Goal: Find specific page/section: Find specific page/section

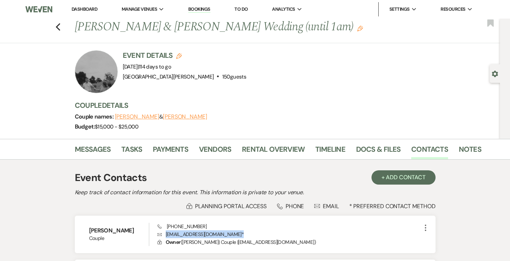
click at [84, 9] on link "Dashboard" at bounding box center [85, 9] width 26 height 6
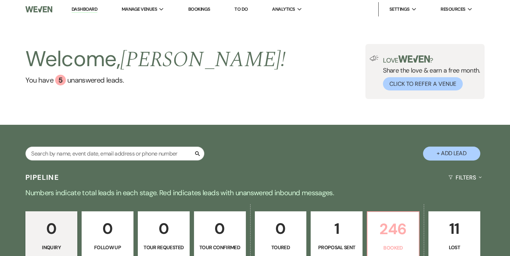
click at [389, 239] on p "246" at bounding box center [393, 229] width 43 height 24
click at [132, 154] on input "text" at bounding box center [114, 154] width 179 height 14
type input "[PERSON_NAME]"
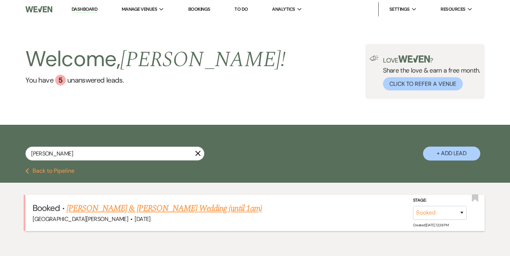
click at [145, 208] on link "[PERSON_NAME] & [PERSON_NAME] Wedding (until 1am)" at bounding box center [164, 208] width 195 height 13
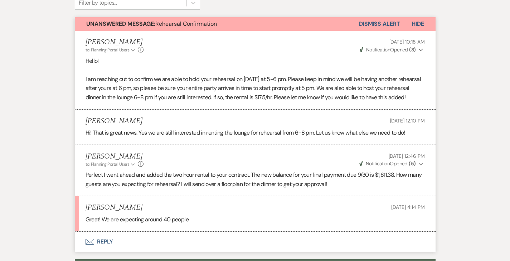
scroll to position [187, 0]
